Goal: Transaction & Acquisition: Download file/media

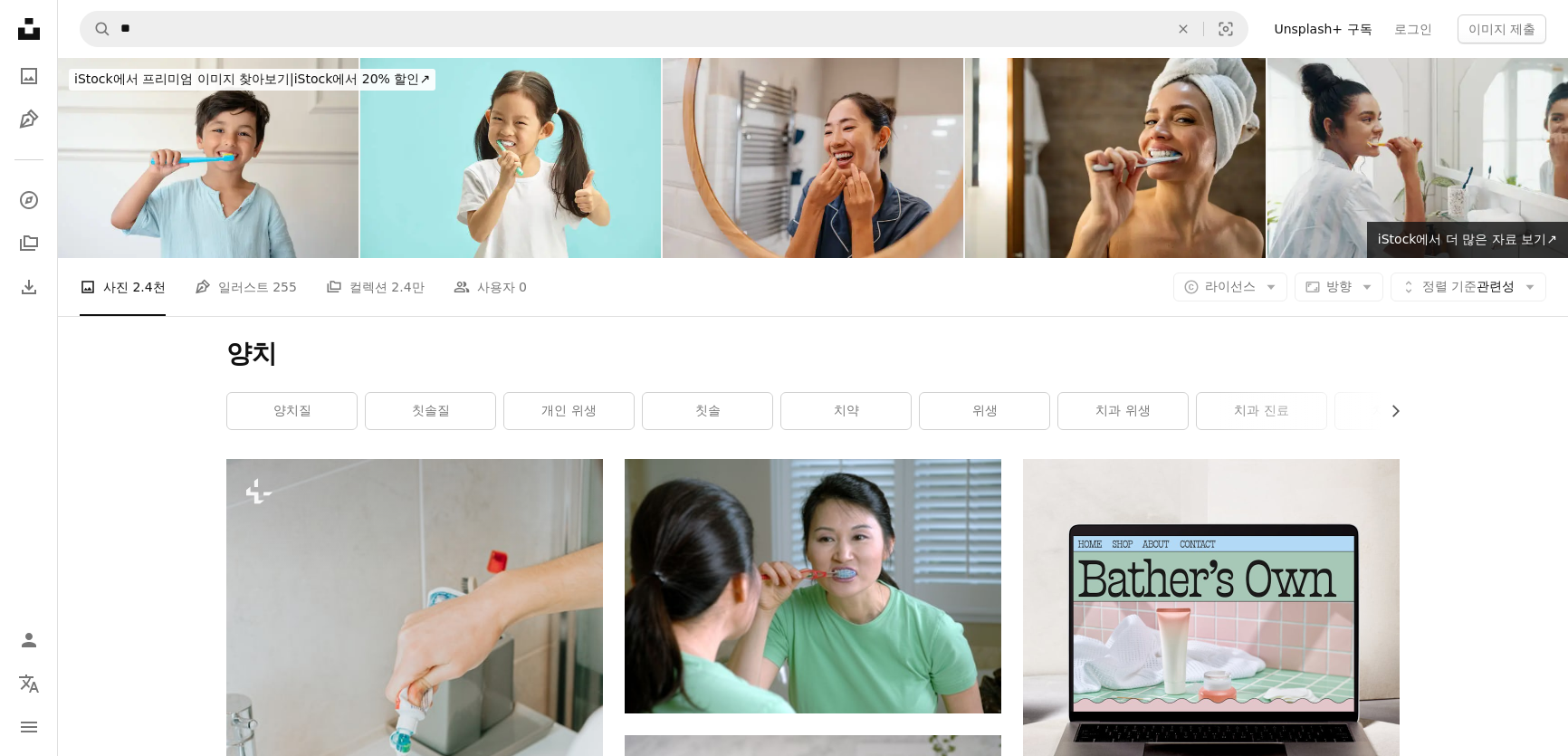
scroll to position [4032, 0]
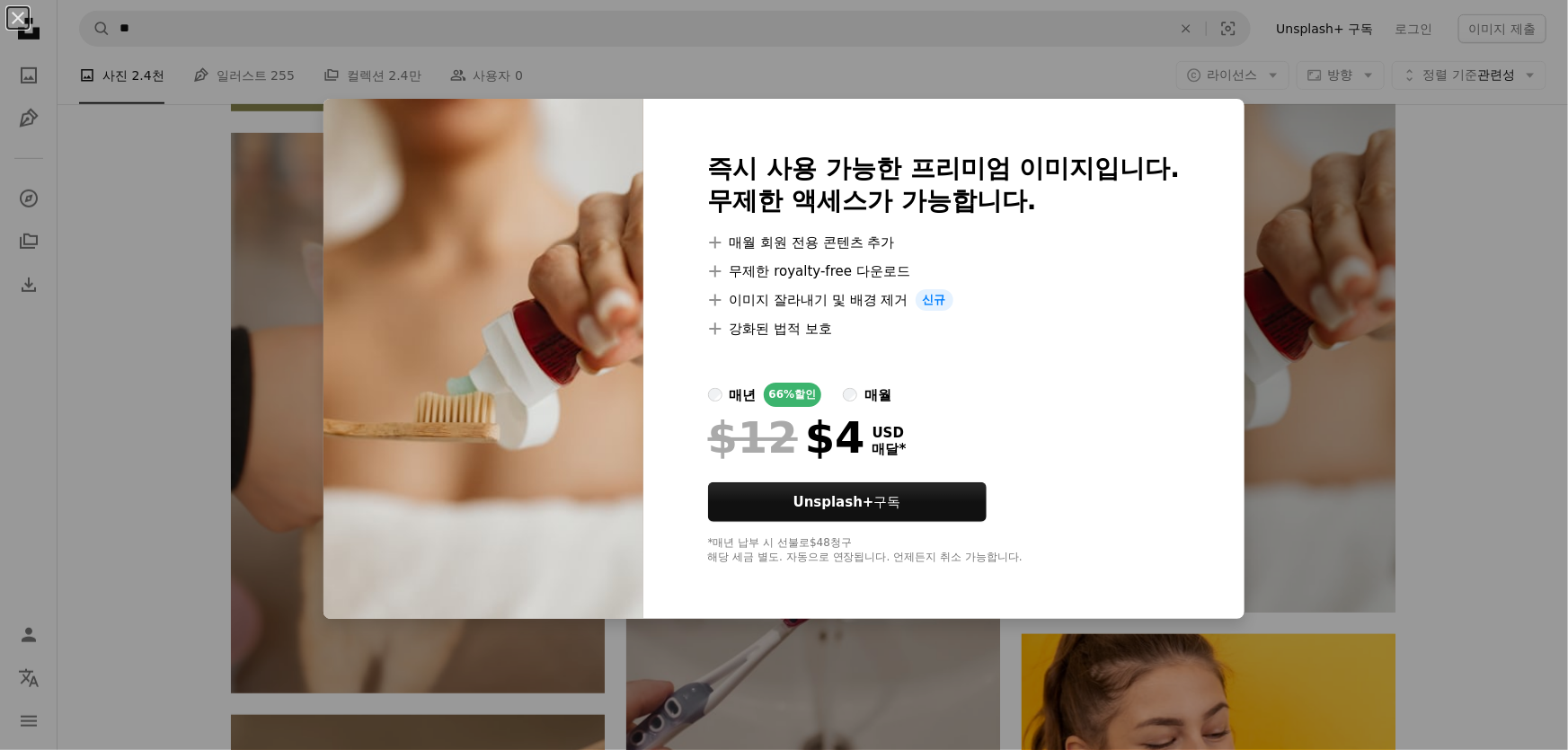
drag, startPoint x: 1228, startPoint y: 209, endPoint x: 1233, endPoint y: 178, distance: 31.4
click at [1228, 208] on div "즉시 사용 가능한 프리미엄 이미지입니다. 무제한 액세스가 가능합니다. A plus sign 매월 회원 전용 콘텐츠 추가 A plus sign …" at bounding box center [945, 358] width 602 height 520
click at [1488, 236] on div "An X shape 즉시 사용 가능한 프리미엄 이미지입니다. 무제한 액세스가 가능합니다. A plus sign 매월 회원 전용 콘텐츠 추가 A…" at bounding box center [784, 375] width 1568 height 750
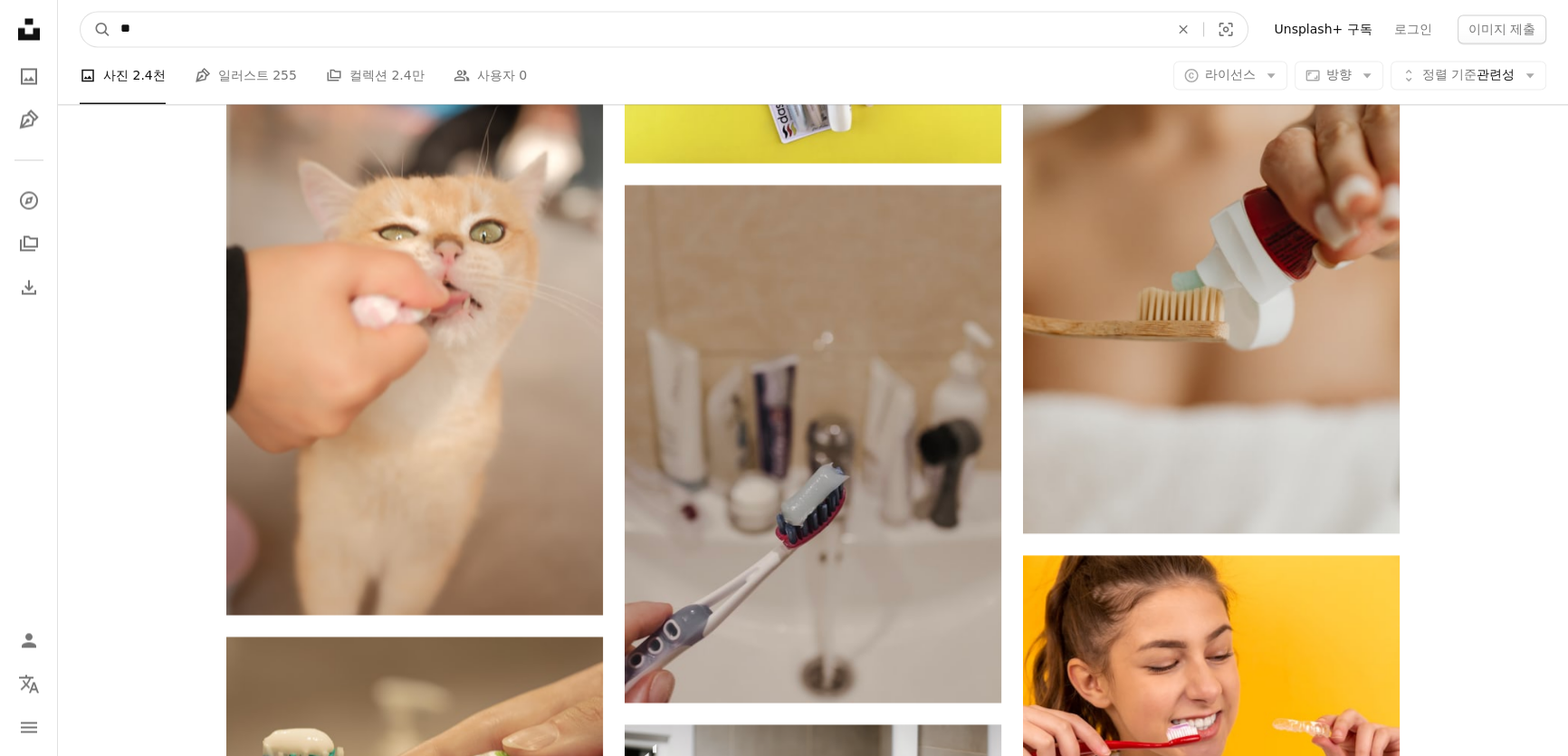
scroll to position [4111, 0]
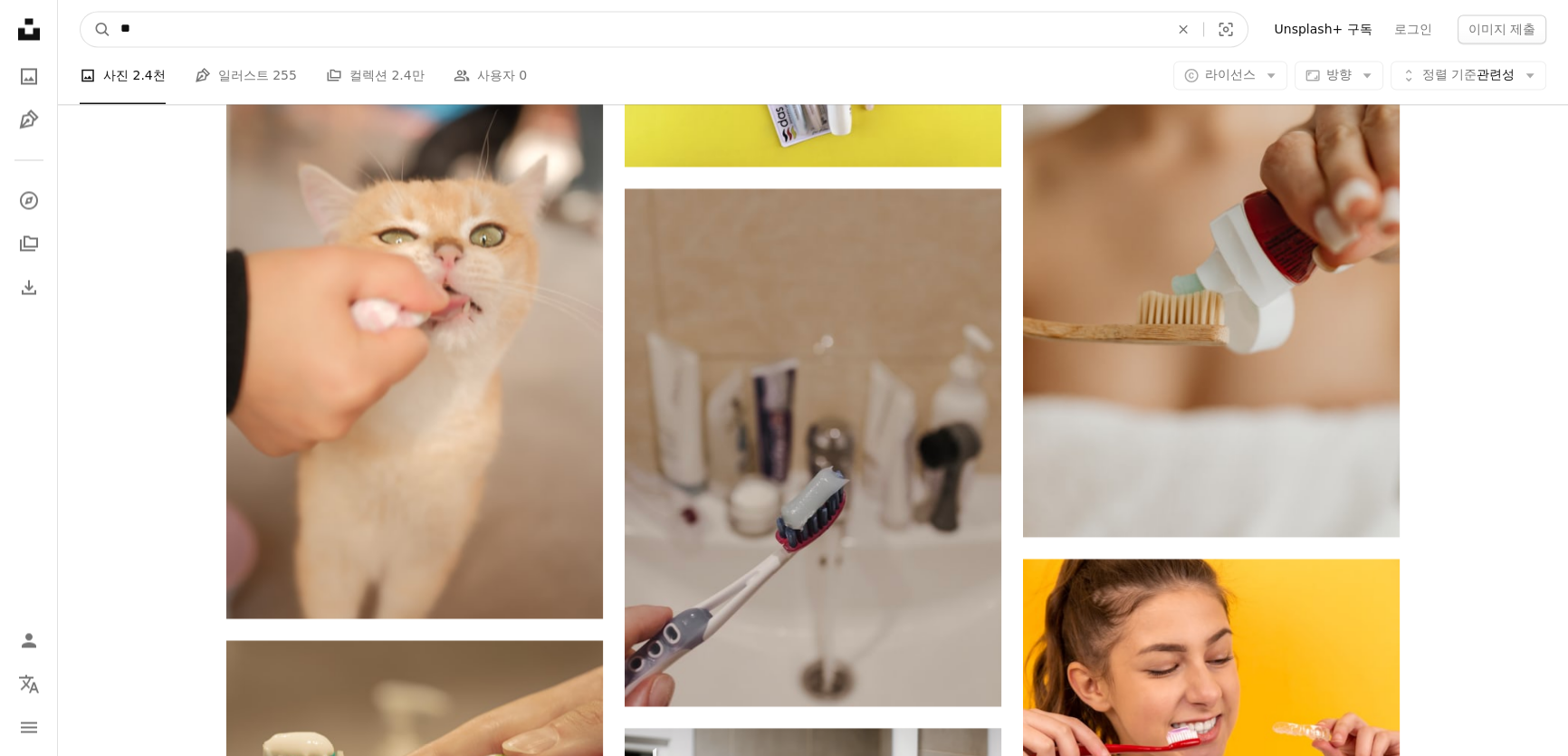
drag, startPoint x: 184, startPoint y: 39, endPoint x: -5, endPoint y: 7, distance: 191.7
click at [0, 7] on html "Unsplash logo Unsplash 홈 A photo Pen Tool A compass A stack of folders Download…" at bounding box center [784, 478] width 1568 height 9179
type input "**"
click button "A magnifying glass" at bounding box center [96, 29] width 30 height 34
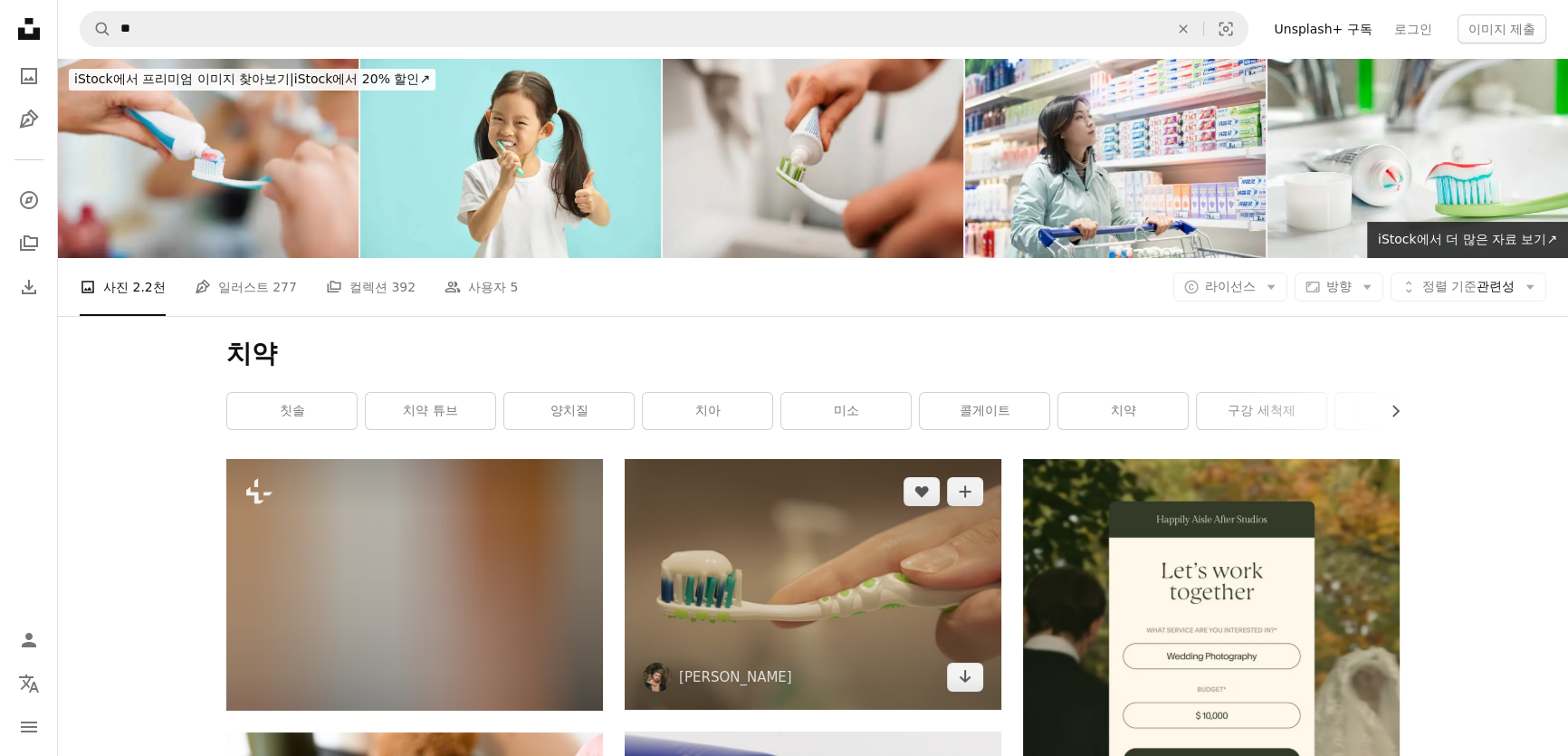
scroll to position [411, 0]
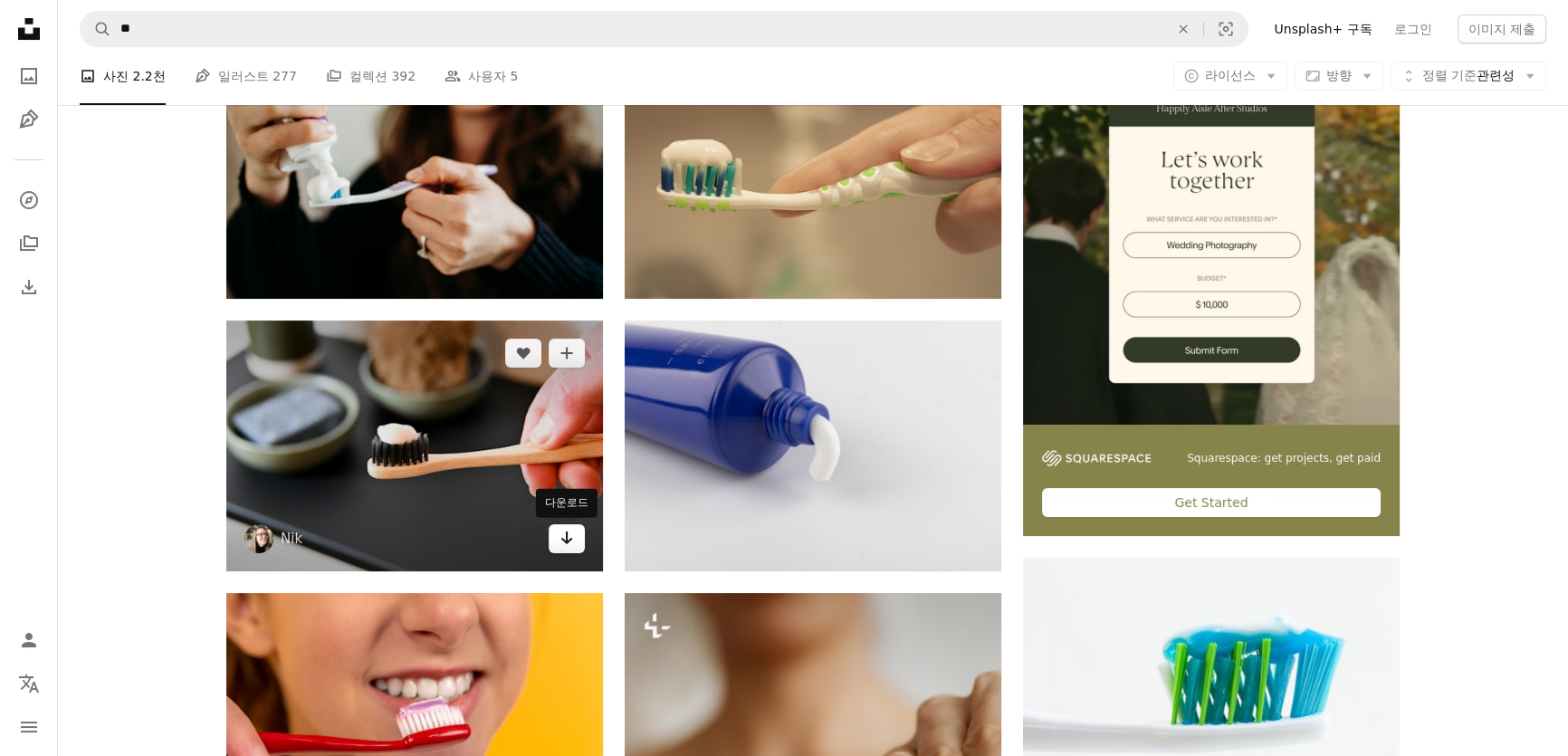
click at [568, 547] on icon "Arrow pointing down" at bounding box center [566, 537] width 14 height 22
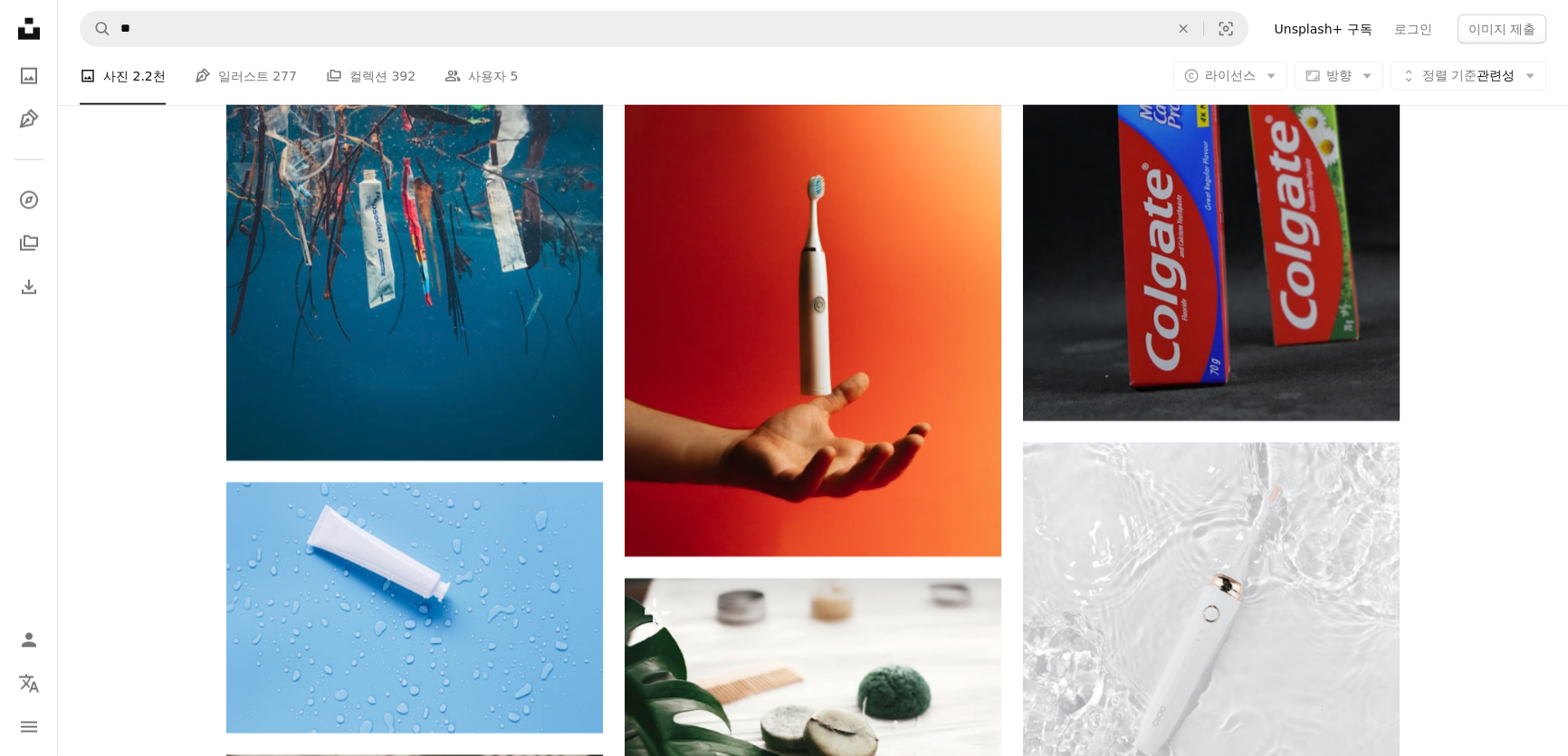
scroll to position [6255, 0]
